Goal: Information Seeking & Learning: Learn about a topic

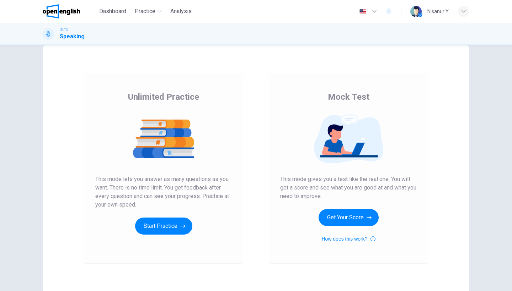
scroll to position [17, 0]
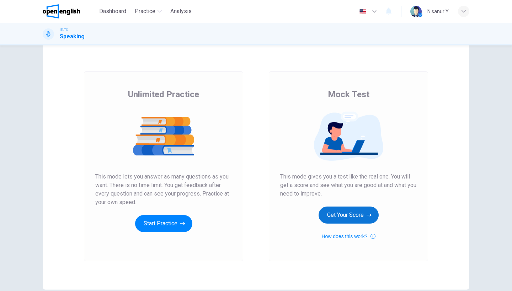
click at [339, 220] on button "Get Your Score" at bounding box center [349, 215] width 60 height 17
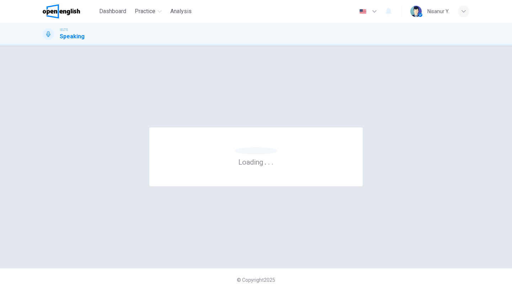
scroll to position [0, 0]
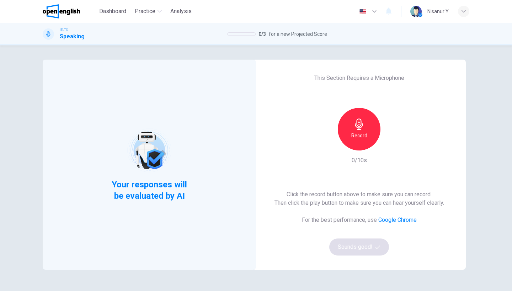
click at [354, 129] on icon "button" at bounding box center [358, 124] width 11 height 11
click at [364, 112] on div "Stop" at bounding box center [359, 129] width 43 height 43
click at [346, 242] on button "Sounds good!" at bounding box center [359, 247] width 60 height 17
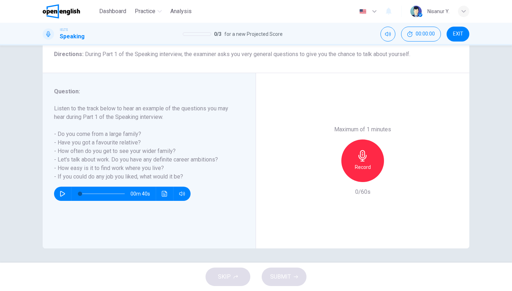
scroll to position [58, 0]
click at [364, 163] on h6 "Record" at bounding box center [363, 167] width 16 height 9
click at [364, 163] on h6 "Stop" at bounding box center [362, 167] width 11 height 9
click at [327, 173] on icon "button" at bounding box center [330, 176] width 6 height 6
click at [376, 140] on div "Record" at bounding box center [362, 161] width 43 height 43
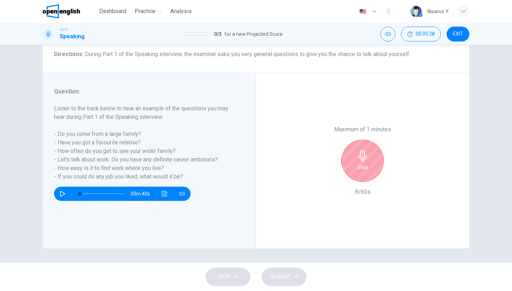
click at [376, 140] on div "Stop" at bounding box center [362, 161] width 43 height 43
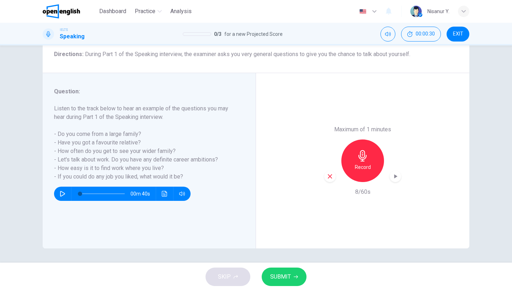
click at [324, 140] on div "Record" at bounding box center [362, 161] width 77 height 43
click at [324, 171] on div "button" at bounding box center [329, 176] width 11 height 11
click at [373, 140] on div "Record" at bounding box center [362, 161] width 43 height 43
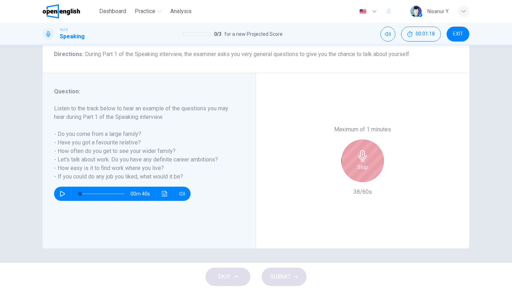
click at [373, 140] on div "Stop" at bounding box center [362, 161] width 43 height 43
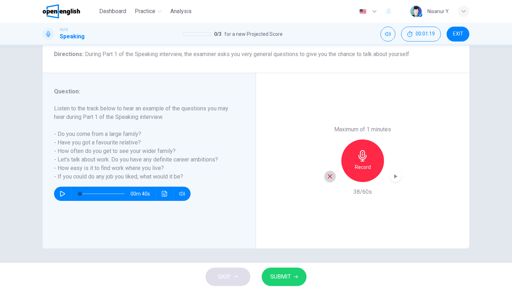
click at [329, 175] on icon "button" at bounding box center [330, 177] width 4 height 4
click at [365, 140] on div "Record" at bounding box center [362, 161] width 43 height 43
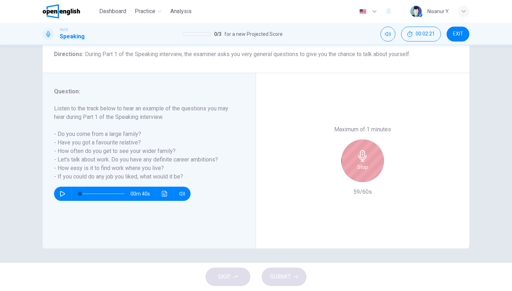
click at [365, 150] on icon "button" at bounding box center [362, 155] width 11 height 11
click at [356, 140] on div "Stop" at bounding box center [362, 161] width 43 height 43
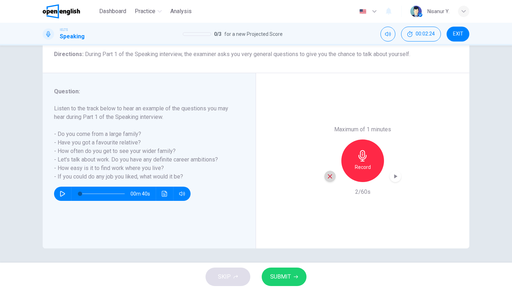
click at [332, 171] on div "button" at bounding box center [329, 176] width 11 height 11
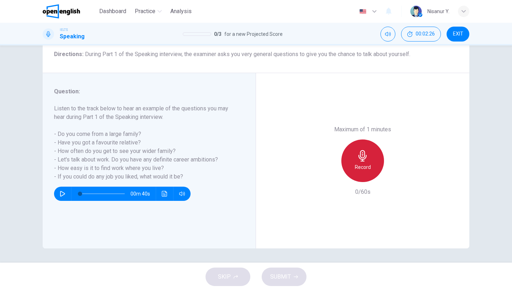
click at [373, 140] on div "Record" at bounding box center [362, 161] width 43 height 43
click at [366, 150] on icon "button" at bounding box center [362, 155] width 11 height 11
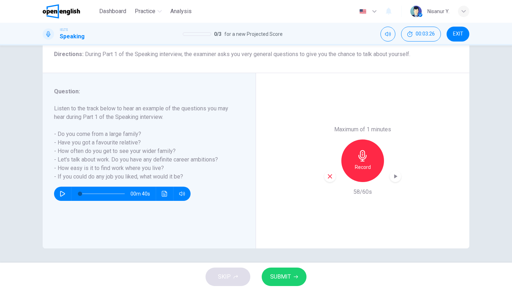
click at [287, 280] on span "SUBMIT" at bounding box center [280, 277] width 21 height 10
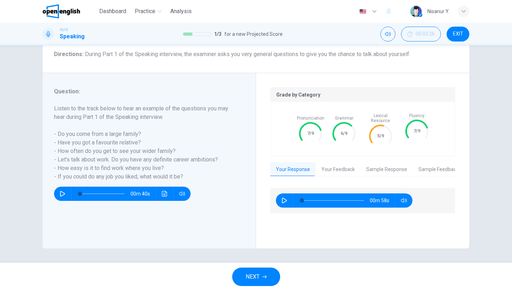
click at [255, 272] on button "NEXT" at bounding box center [256, 277] width 48 height 18
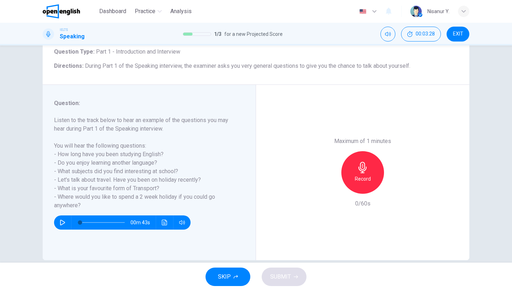
scroll to position [46, 0]
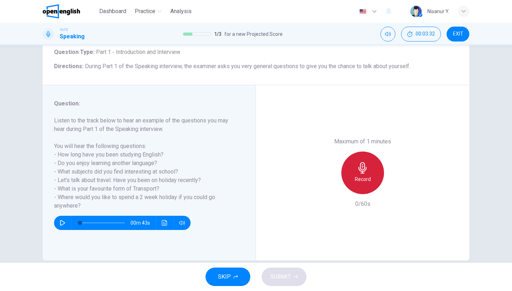
click at [370, 152] on div "Record" at bounding box center [362, 173] width 43 height 43
click at [365, 162] on icon "button" at bounding box center [362, 167] width 11 height 11
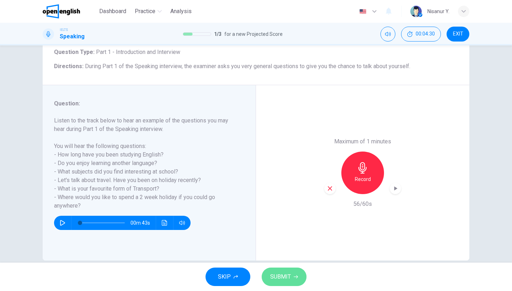
click at [286, 276] on span "SUBMIT" at bounding box center [280, 277] width 21 height 10
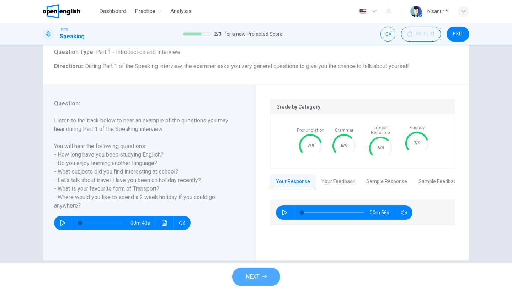
click at [256, 276] on span "NEXT" at bounding box center [253, 277] width 14 height 10
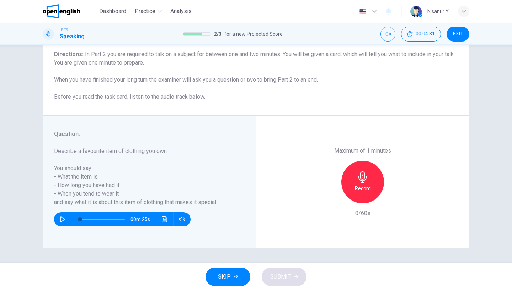
scroll to position [58, 0]
drag, startPoint x: 52, startPoint y: 151, endPoint x: 169, endPoint y: 149, distance: 117.0
click at [170, 149] on div "Question : Describe a favourite item of clothing you own. You should say: - Wha…" at bounding box center [149, 182] width 213 height 133
drag, startPoint x: 167, startPoint y: 150, endPoint x: 65, endPoint y: 149, distance: 102.4
click at [65, 149] on h6 "Describe a favourite item of clothing you own. You should say: - What the item …" at bounding box center [145, 177] width 182 height 60
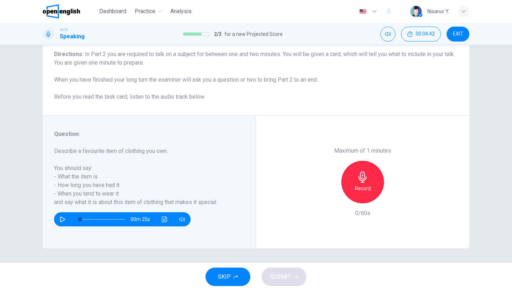
click at [65, 149] on h6 "Describe a favourite item of clothing you own. You should say: - What the item …" at bounding box center [145, 177] width 182 height 60
click at [93, 149] on h6 "Describe a favourite item of clothing you own. You should say: - What the item …" at bounding box center [145, 177] width 182 height 60
click at [359, 172] on icon "button" at bounding box center [362, 177] width 11 height 11
click at [359, 172] on icon "button" at bounding box center [362, 177] width 8 height 11
click at [278, 284] on button "SUBMIT" at bounding box center [284, 277] width 45 height 18
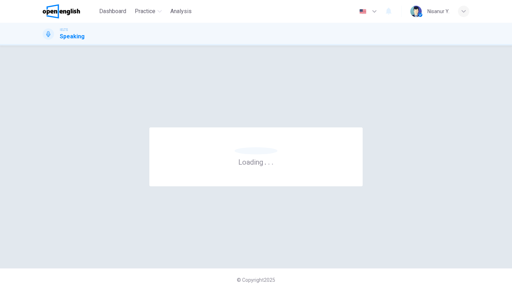
scroll to position [0, 0]
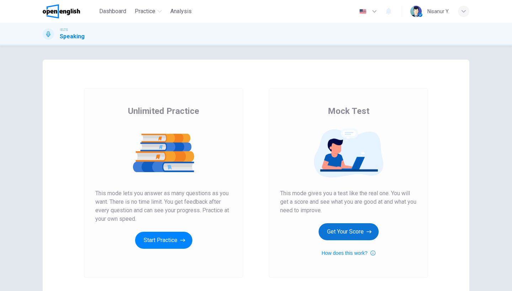
click at [343, 231] on button "Get Your Score" at bounding box center [349, 232] width 60 height 17
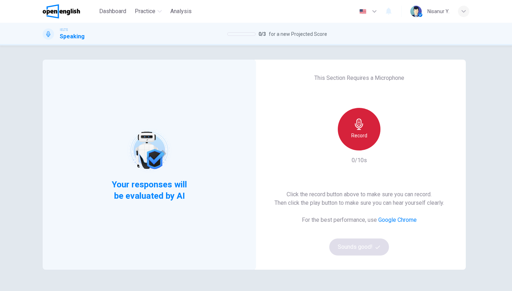
click at [357, 134] on h6 "Record" at bounding box center [359, 136] width 16 height 9
click at [350, 137] on div "Stop" at bounding box center [359, 129] width 43 height 43
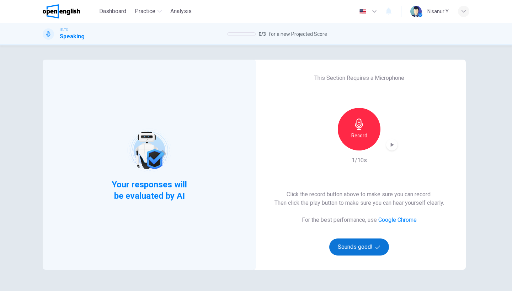
click at [351, 245] on button "Sounds good!" at bounding box center [359, 247] width 60 height 17
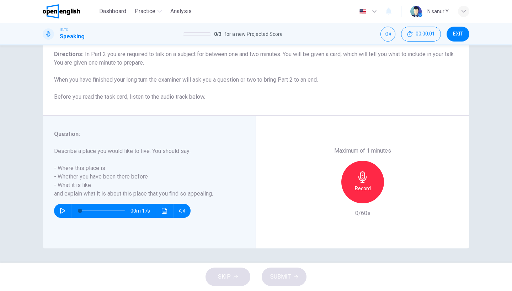
scroll to position [58, 0]
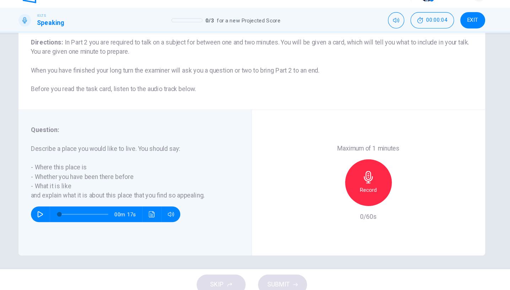
click at [354, 184] on h6 "Record" at bounding box center [362, 188] width 16 height 9
click at [357, 184] on h6 "Stop" at bounding box center [362, 188] width 11 height 9
click at [323, 192] on div "button" at bounding box center [328, 197] width 11 height 11
click at [341, 161] on div "Record" at bounding box center [362, 182] width 43 height 43
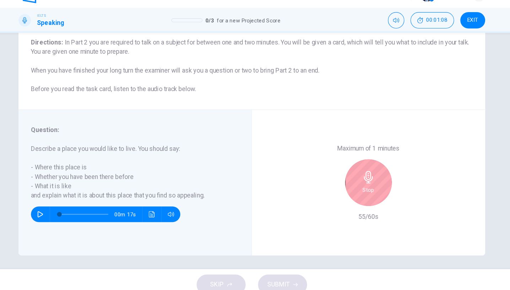
click at [358, 172] on icon "button" at bounding box center [362, 177] width 8 height 11
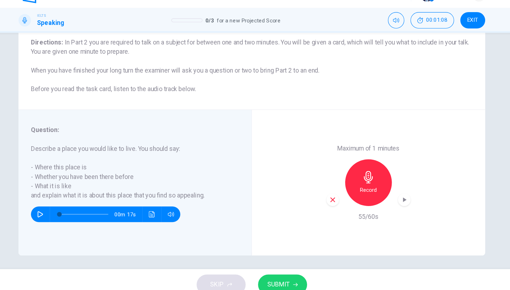
click at [269, 271] on span "SUBMIT" at bounding box center [279, 276] width 21 height 10
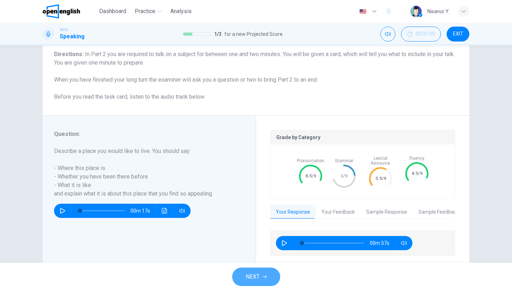
click at [241, 279] on button "NEXT" at bounding box center [256, 277] width 48 height 18
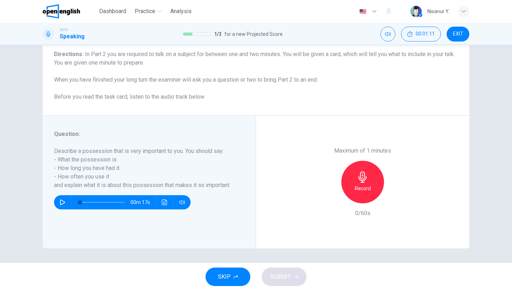
click at [357, 184] on h6 "Record" at bounding box center [363, 188] width 16 height 9
click at [358, 184] on h6 "Stop" at bounding box center [362, 188] width 11 height 9
click at [328, 192] on div "button" at bounding box center [329, 197] width 11 height 11
click at [450, 34] on button "EXIT" at bounding box center [457, 34] width 23 height 15
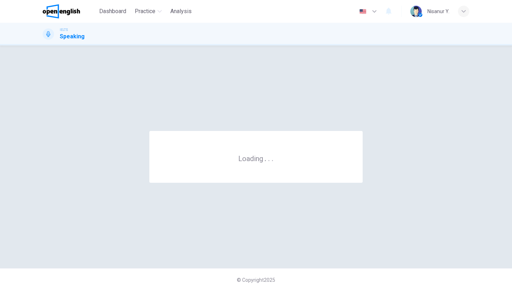
scroll to position [0, 0]
